Goal: Browse casually

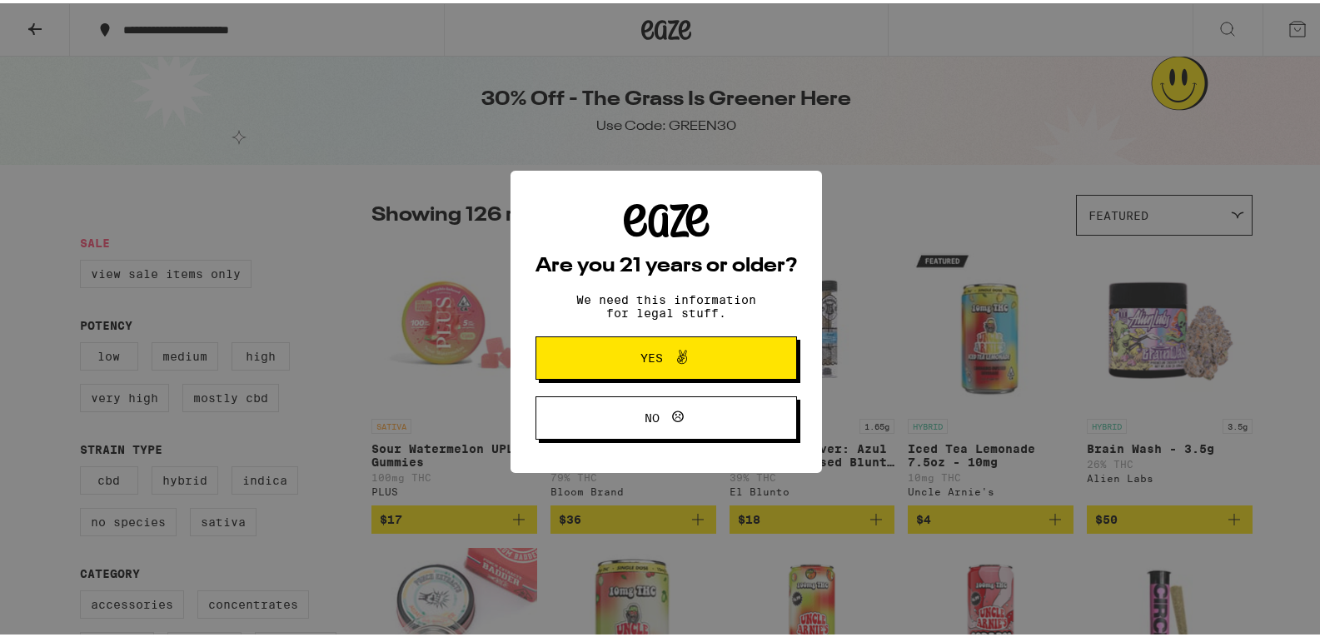
click at [634, 366] on span "Yes" at bounding box center [666, 355] width 127 height 22
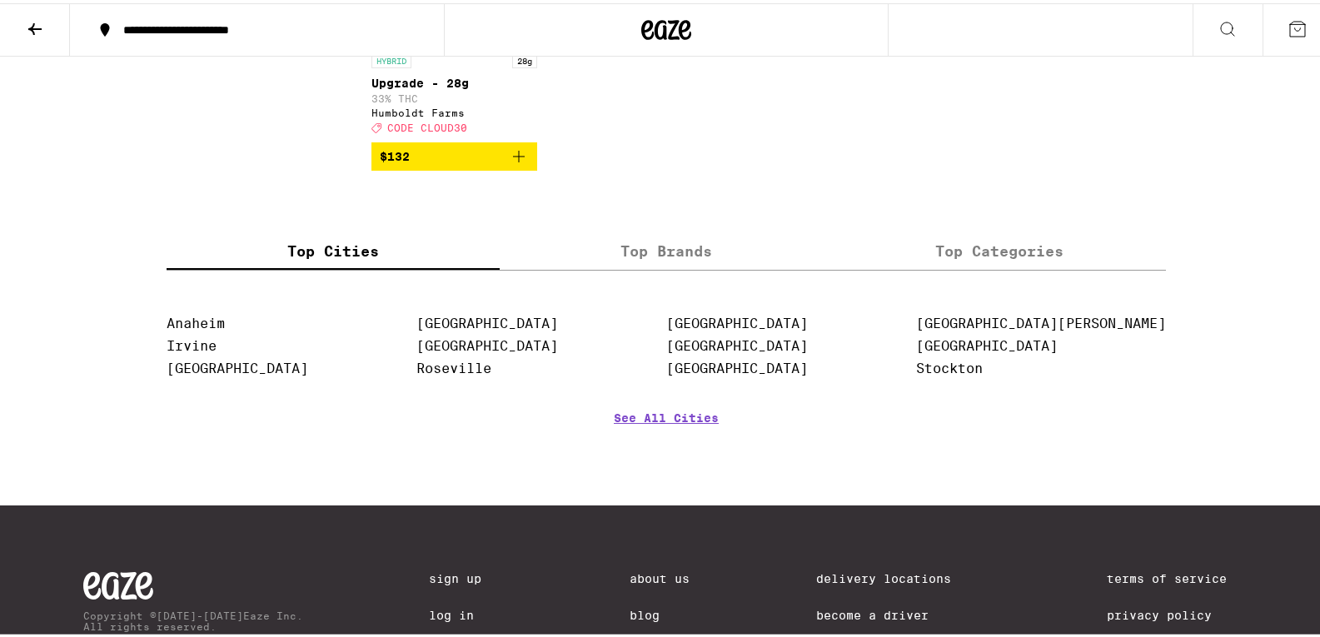
scroll to position [8495, 0]
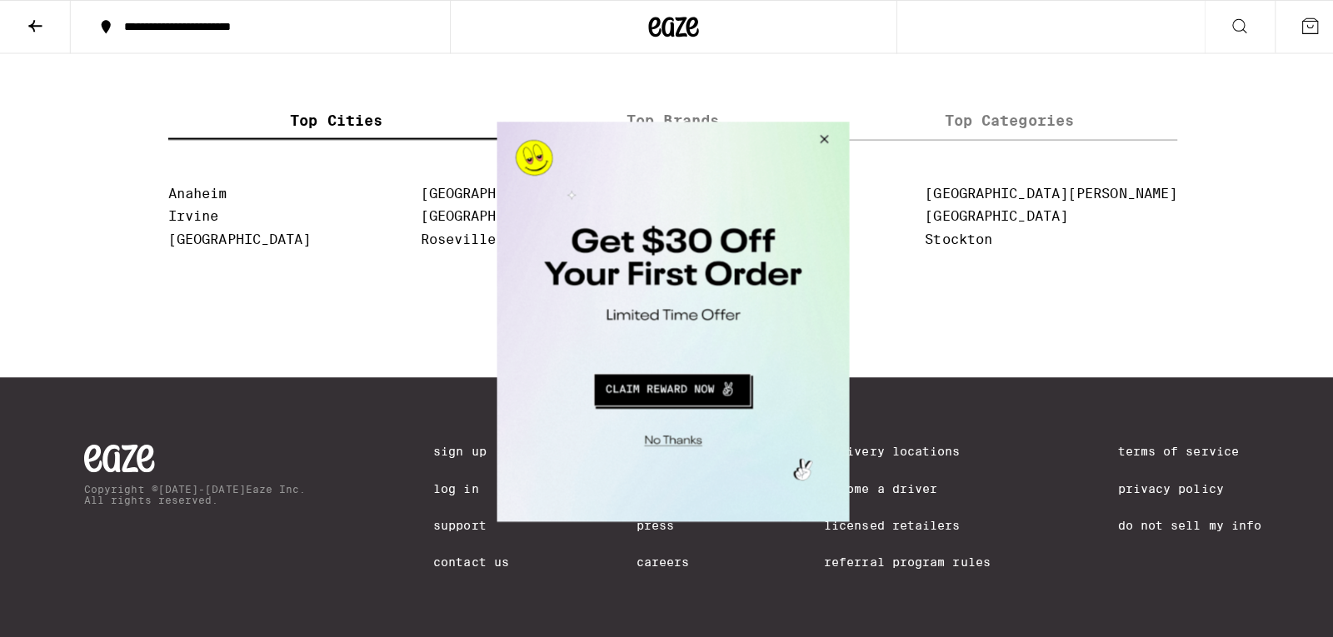
click at [818, 135] on button "Close Modal" at bounding box center [817, 141] width 45 height 40
